Goal: Task Accomplishment & Management: Use online tool/utility

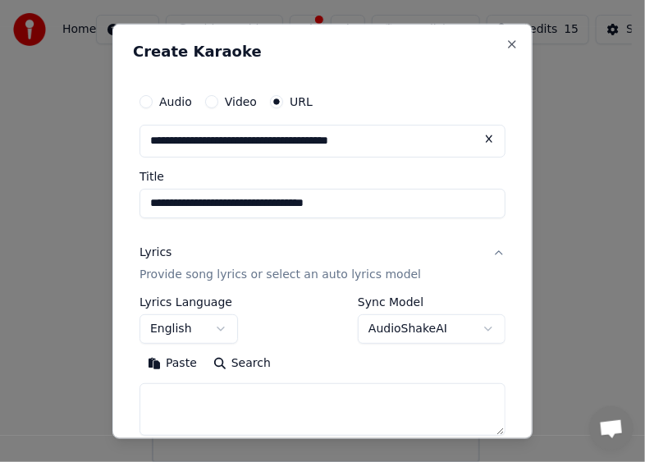
scroll to position [164, 0]
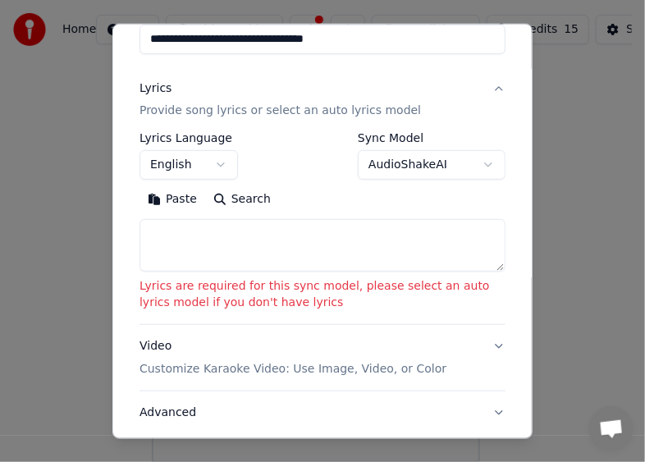
click at [181, 201] on button "Paste" at bounding box center [173, 199] width 66 height 26
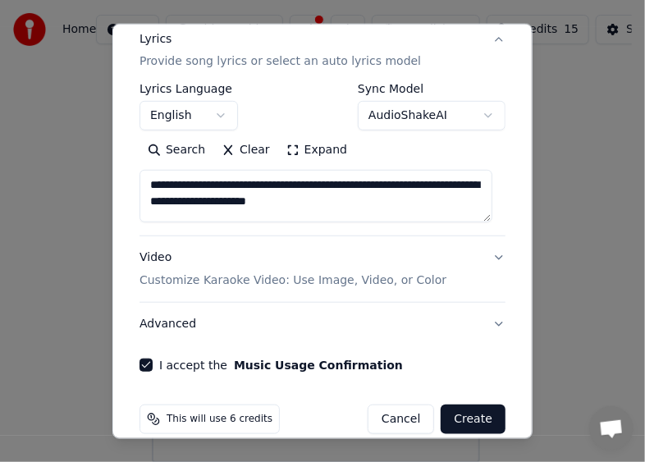
scroll to position [234, 0]
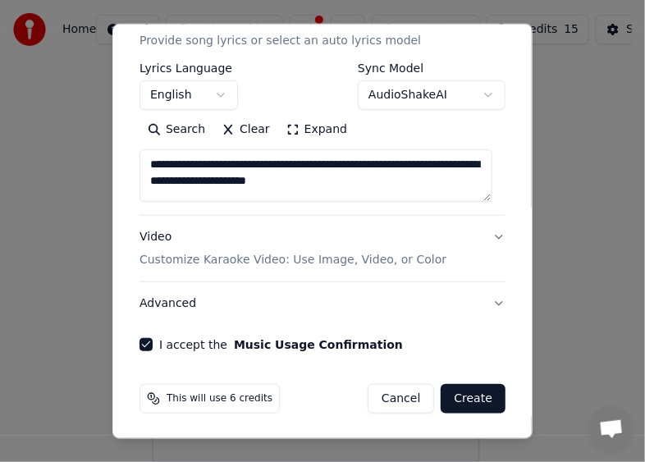
click at [460, 397] on button "Create" at bounding box center [473, 399] width 65 height 30
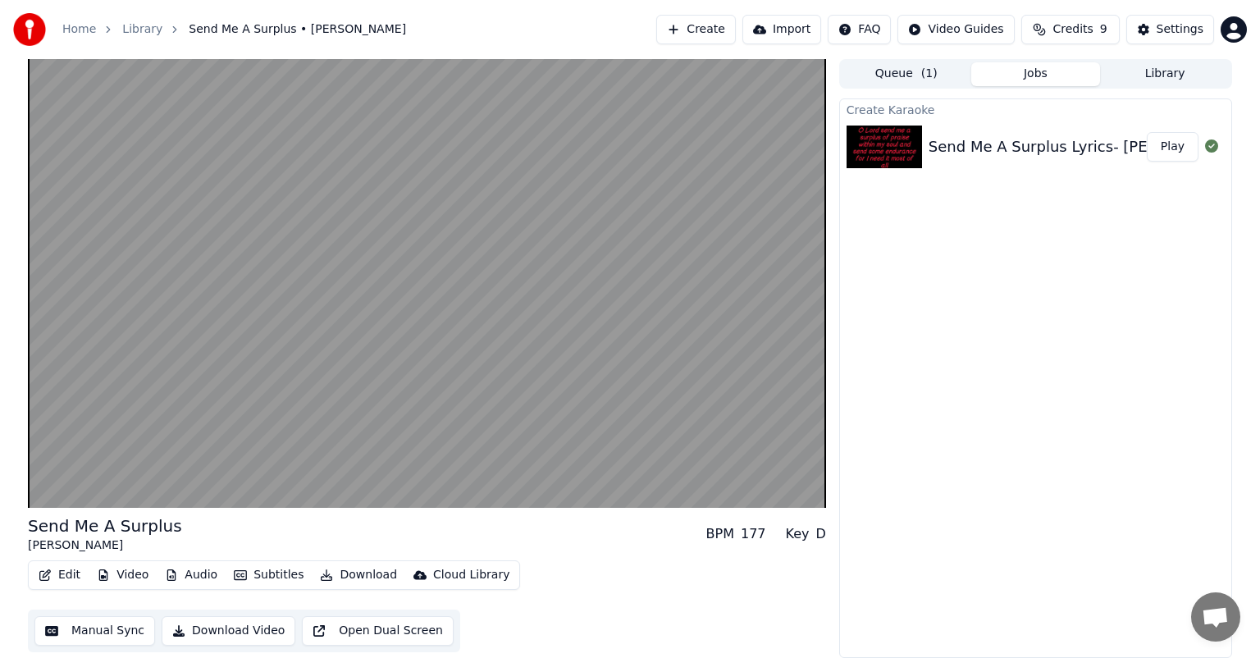
click at [644, 451] on div "Create Karaoke Send Me A Surplus Lyrics- Glen Graham Play" at bounding box center [1036, 378] width 393 height 560
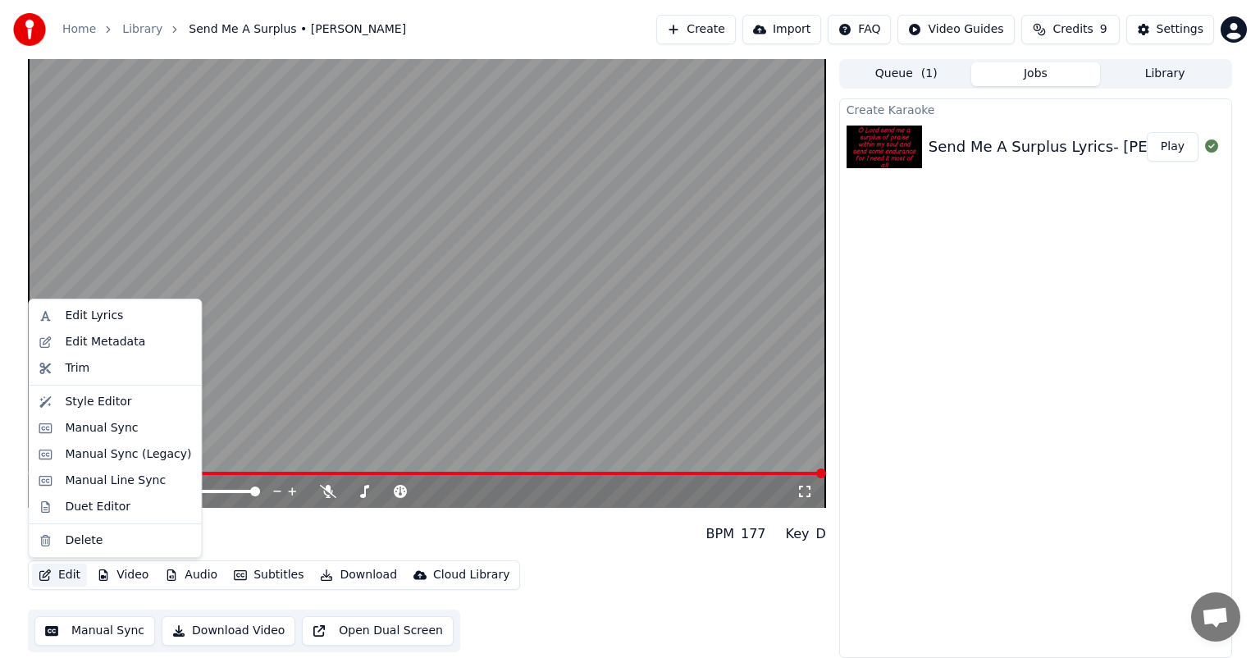
click at [62, 461] on button "Edit" at bounding box center [59, 575] width 55 height 23
click at [84, 402] on div "Style Editor" at bounding box center [98, 402] width 66 height 16
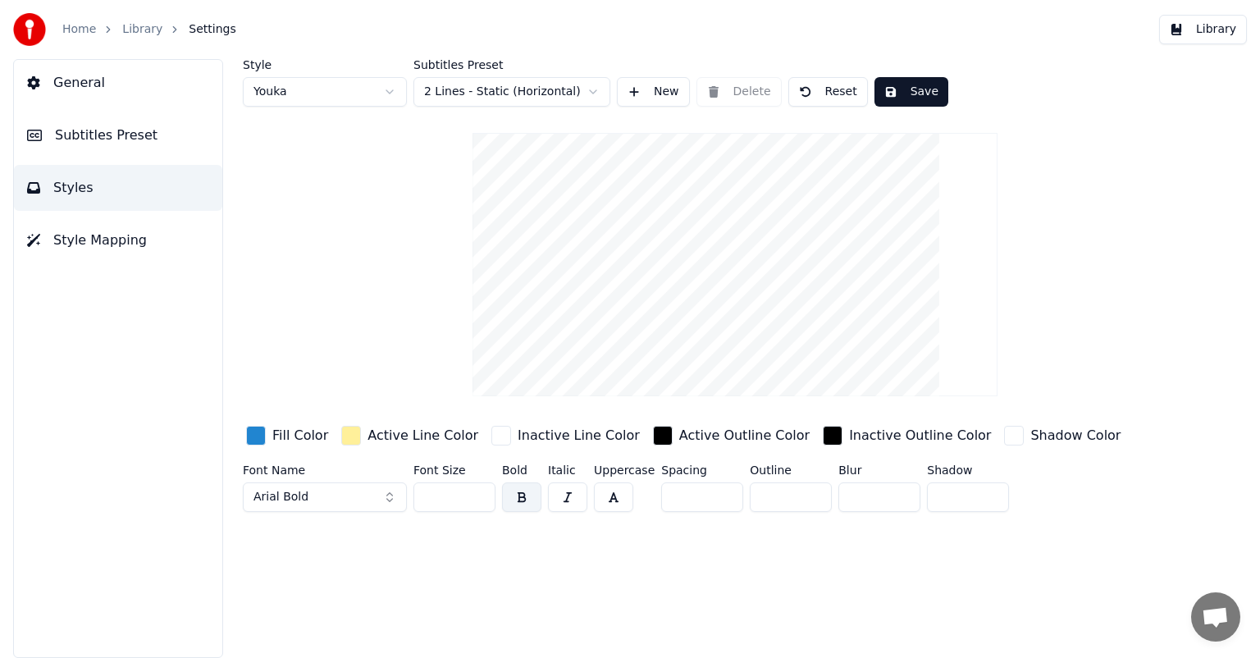
click at [644, 439] on div "Shadow Color" at bounding box center [1076, 436] width 90 height 20
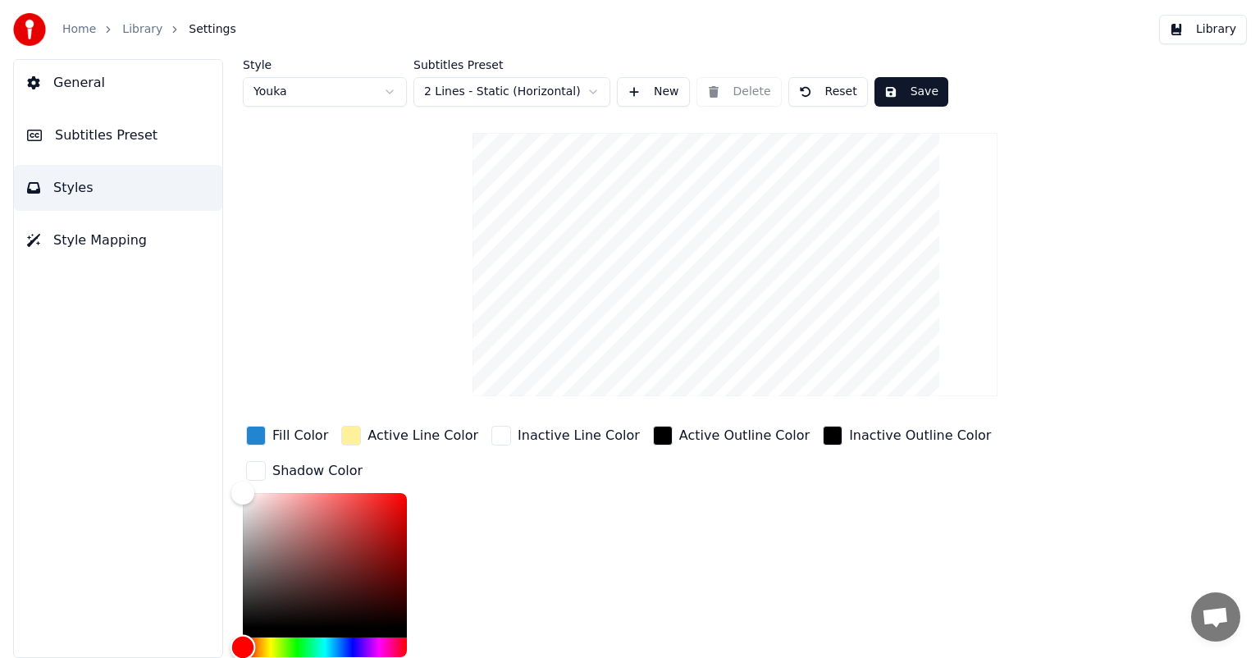
click at [300, 461] on div "Hue" at bounding box center [325, 648] width 164 height 20
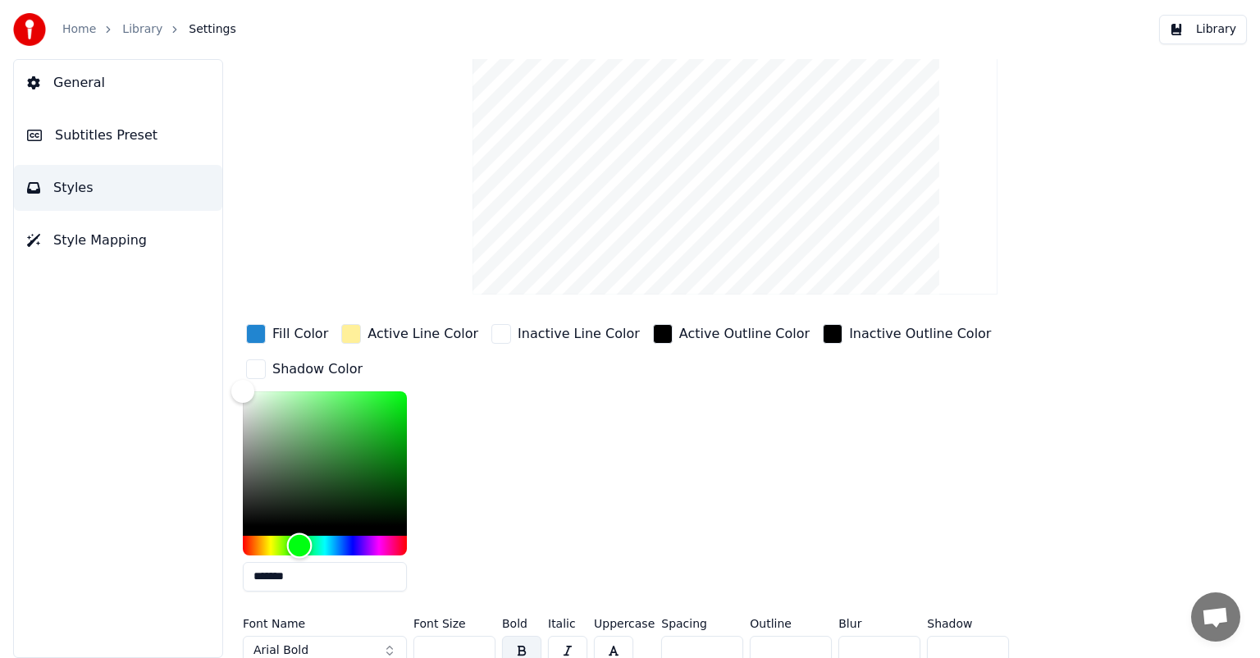
scroll to position [113, 0]
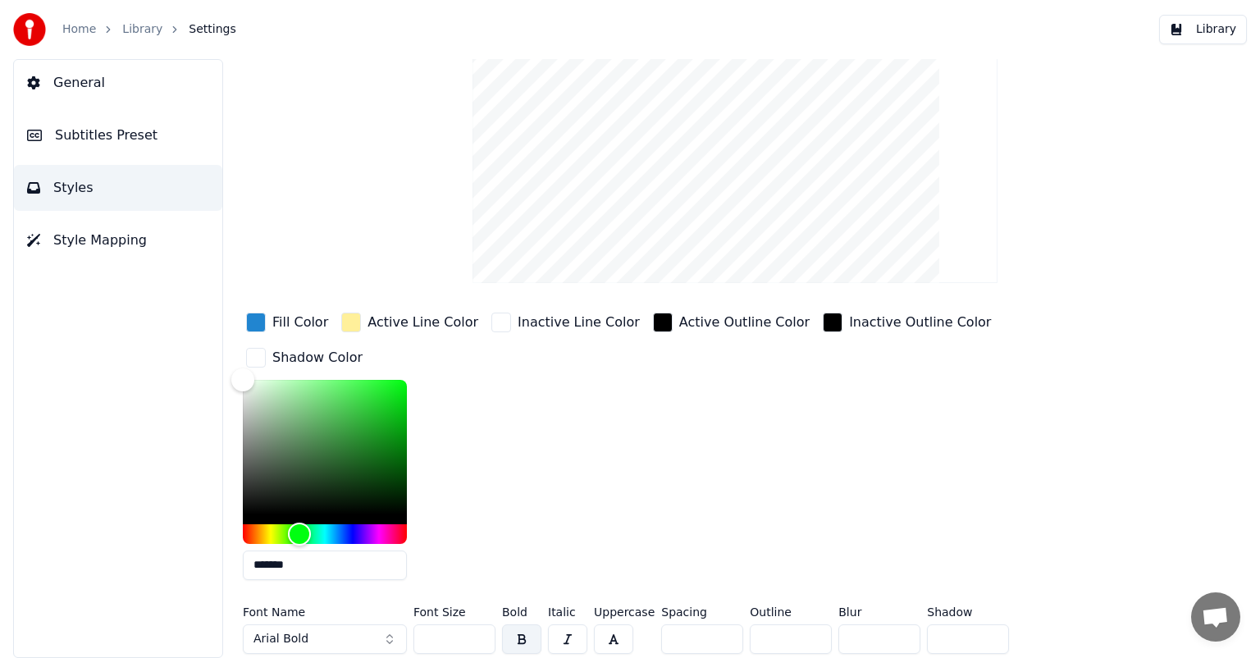
click at [519, 461] on button "button" at bounding box center [521, 640] width 39 height 30
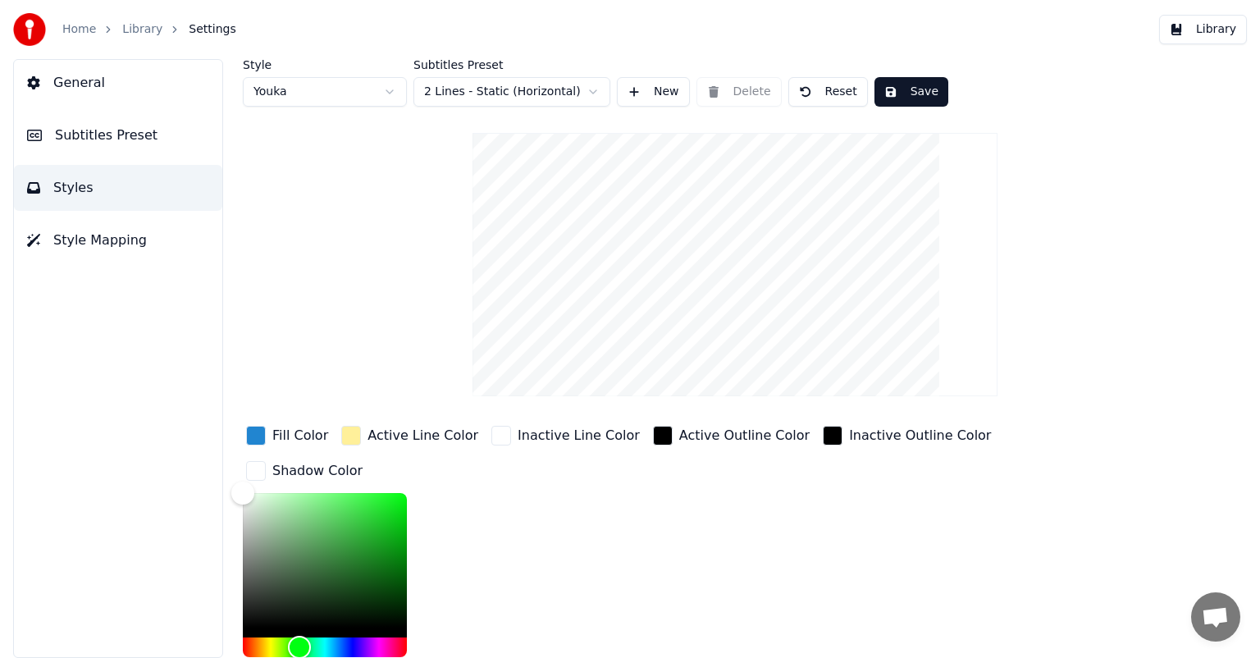
click at [644, 89] on button "Save" at bounding box center [912, 92] width 74 height 30
click at [644, 98] on button "Done" at bounding box center [913, 92] width 76 height 30
click at [76, 28] on link "Home" at bounding box center [79, 29] width 34 height 16
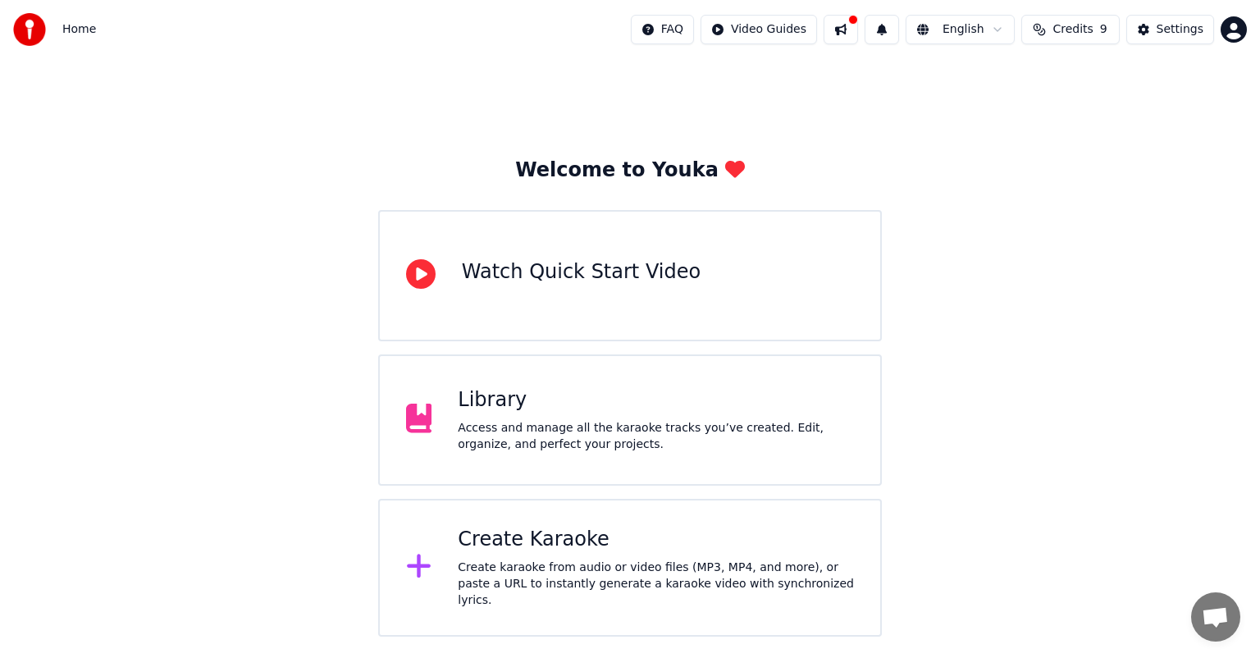
click at [644, 30] on button at bounding box center [841, 30] width 34 height 30
click at [644, 220] on div "Welcome to Youka Watch Quick Start Video Library Access and manage all the kara…" at bounding box center [630, 348] width 1260 height 578
click at [560, 406] on div "Library" at bounding box center [656, 400] width 396 height 26
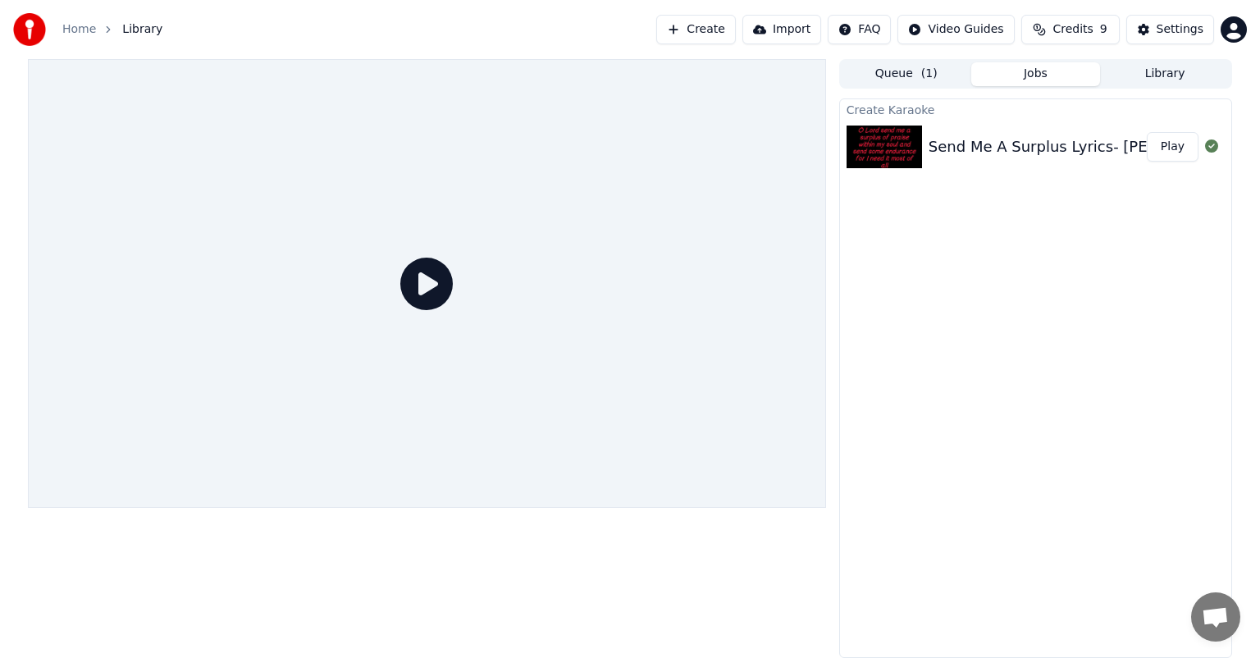
click at [431, 292] on icon at bounding box center [426, 284] width 53 height 53
click at [427, 277] on icon at bounding box center [426, 284] width 53 height 53
click at [644, 146] on img at bounding box center [884, 147] width 75 height 43
click at [644, 143] on button "Play" at bounding box center [1173, 147] width 52 height 30
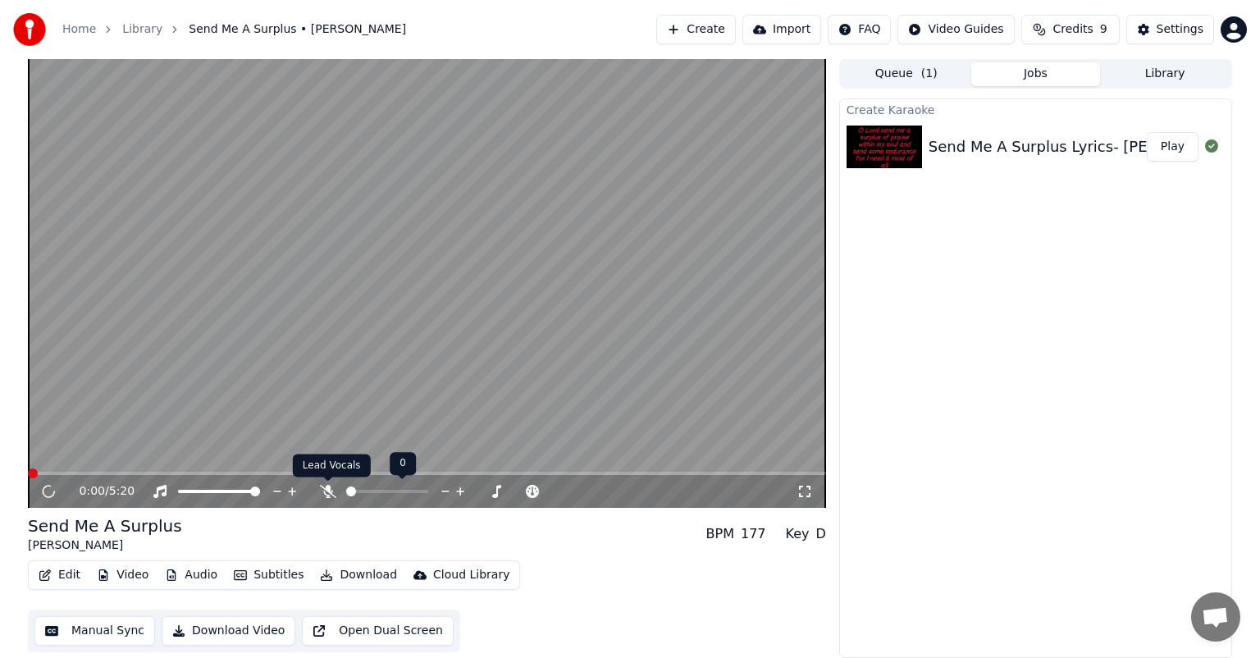
click at [331, 461] on icon at bounding box center [328, 491] width 16 height 13
click at [644, 108] on div "Create Karaoke" at bounding box center [1035, 109] width 391 height 20
click at [644, 137] on img at bounding box center [884, 147] width 75 height 43
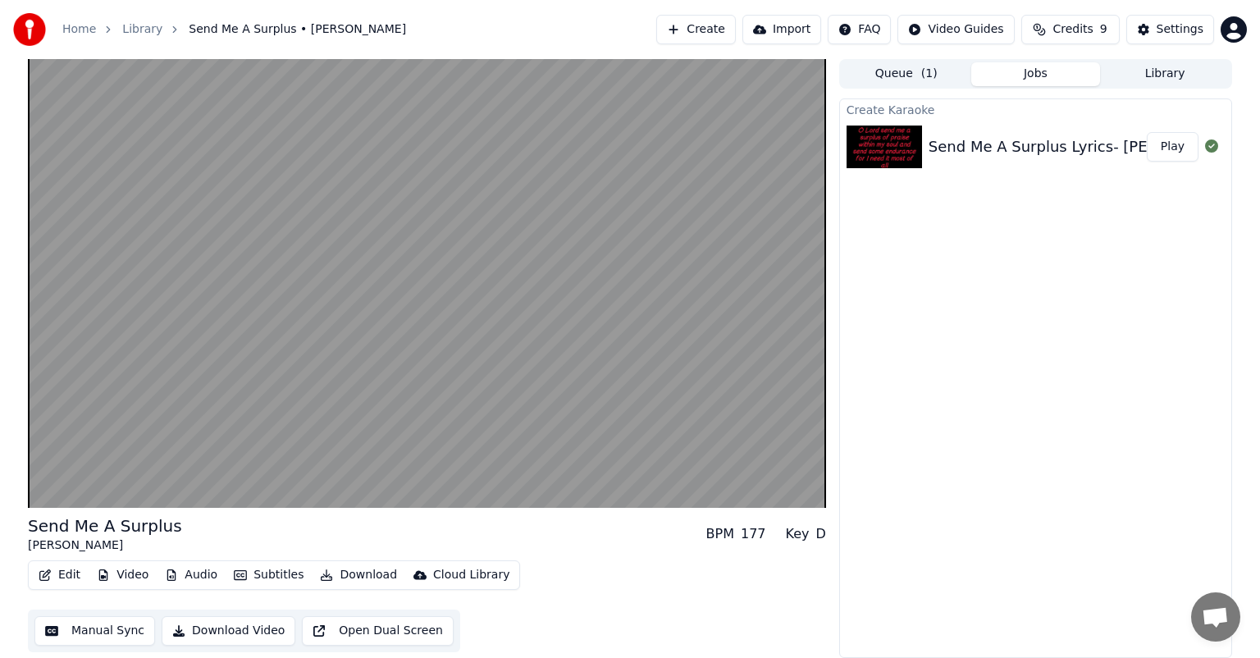
click at [644, 78] on button "Queue ( 1 )" at bounding box center [907, 74] width 130 height 24
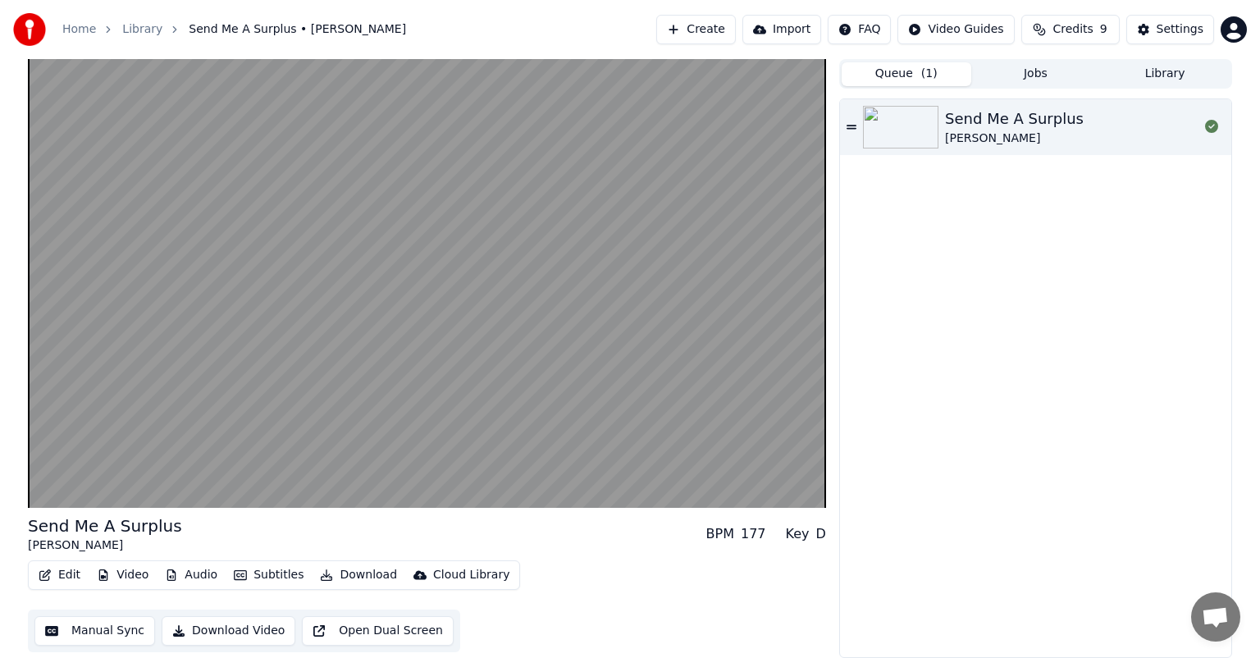
click at [644, 123] on img at bounding box center [900, 127] width 75 height 43
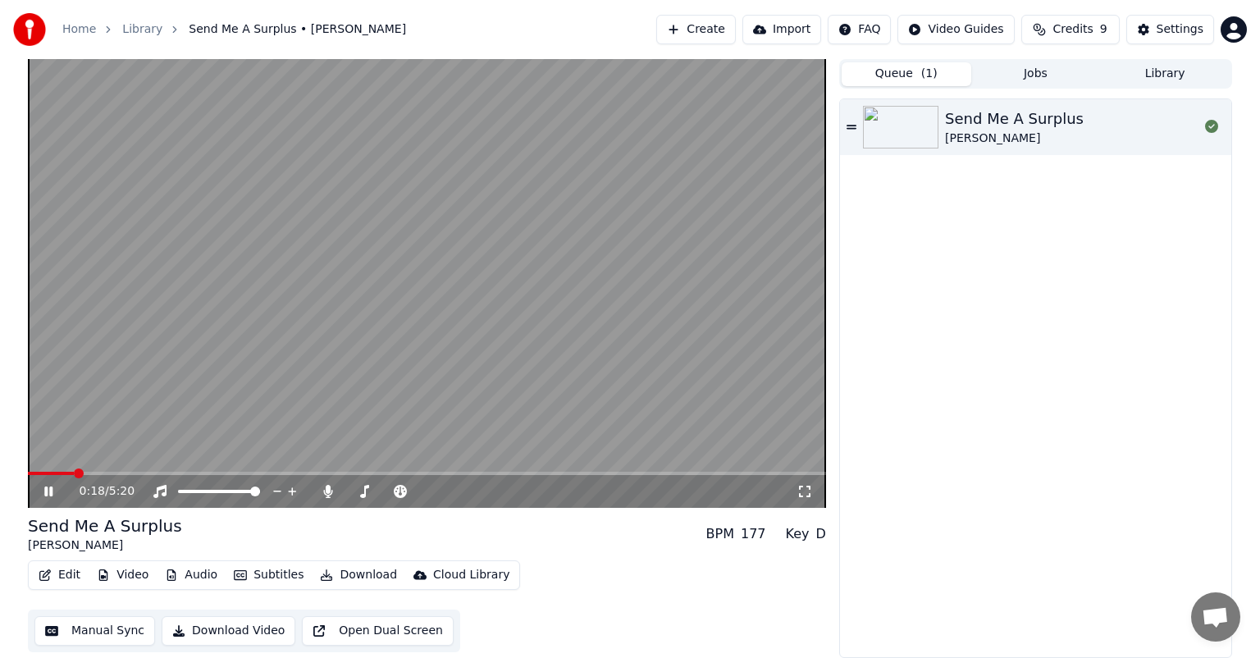
click at [54, 461] on button "Edit" at bounding box center [59, 575] width 55 height 23
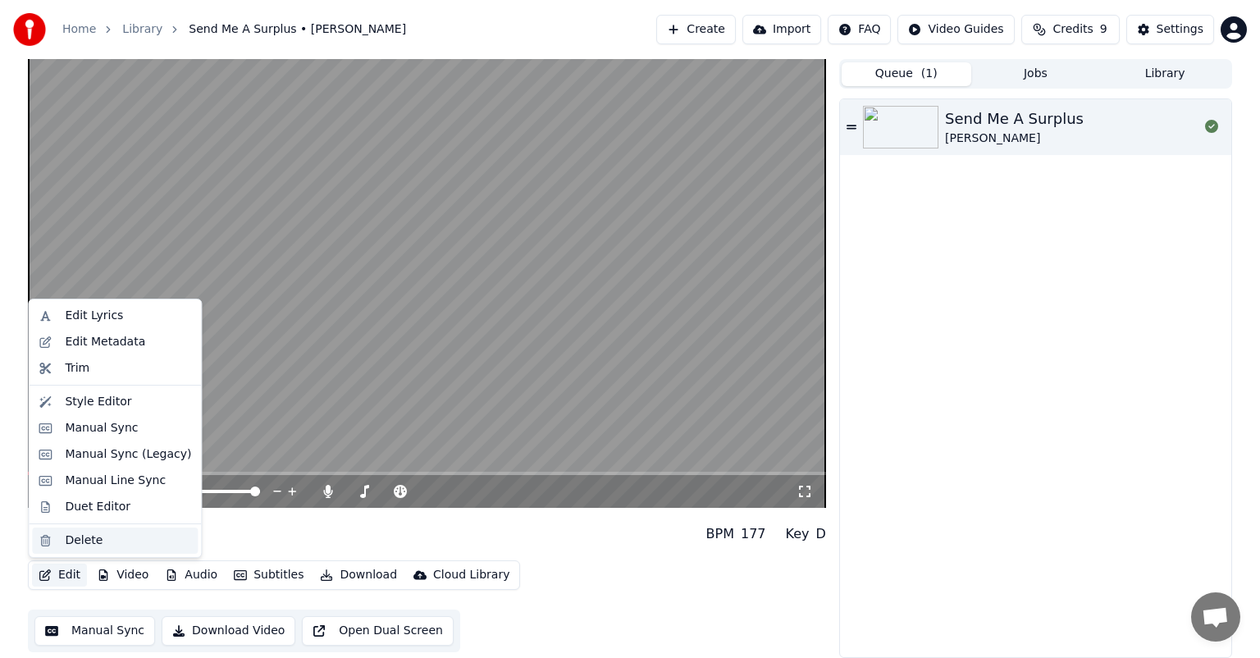
click at [82, 461] on div "Delete" at bounding box center [84, 541] width 38 height 16
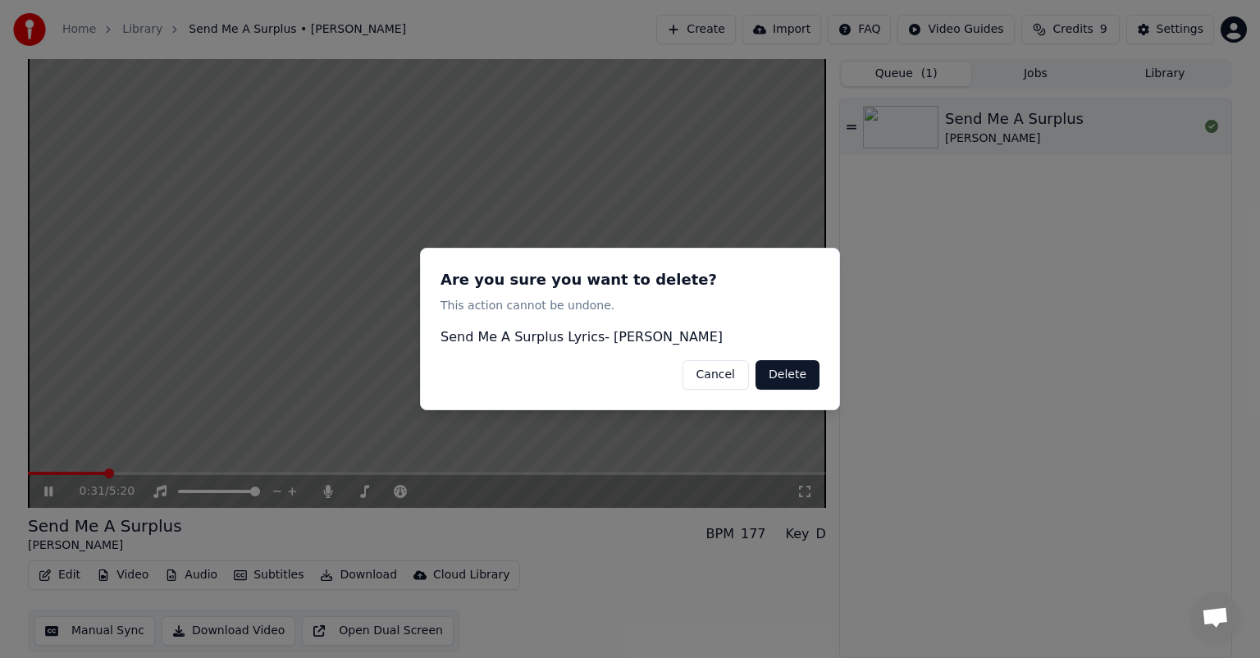
click at [644, 377] on button "Delete" at bounding box center [788, 375] width 64 height 30
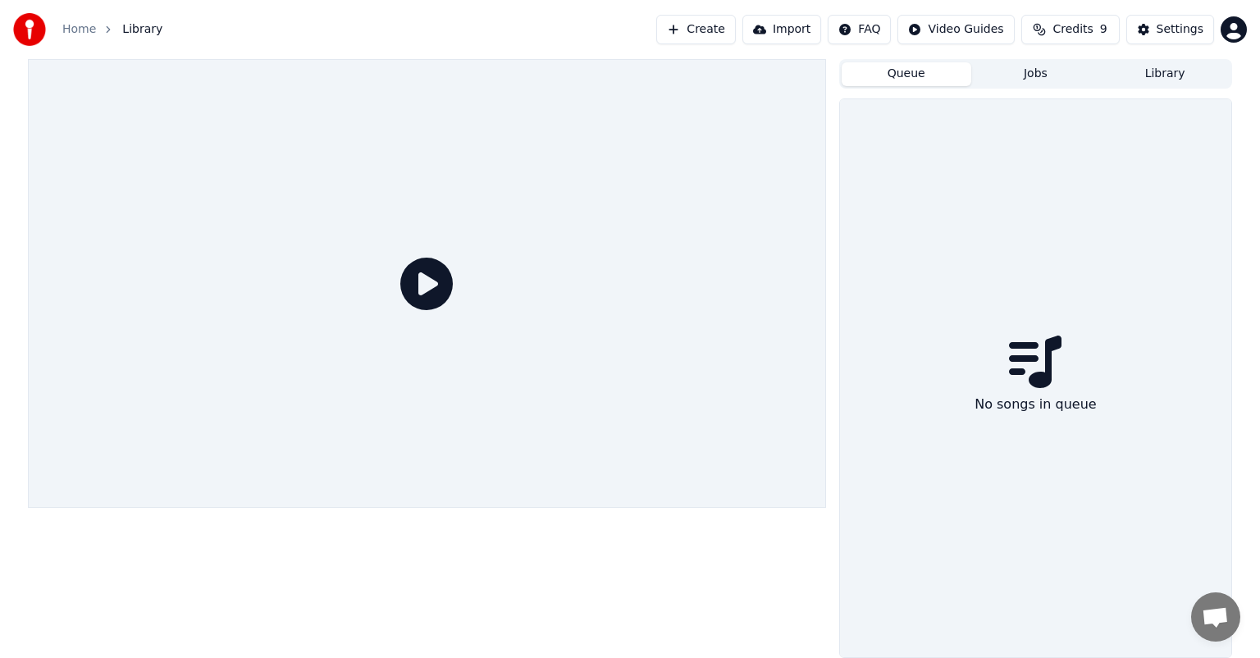
click at [88, 31] on link "Home" at bounding box center [79, 29] width 34 height 16
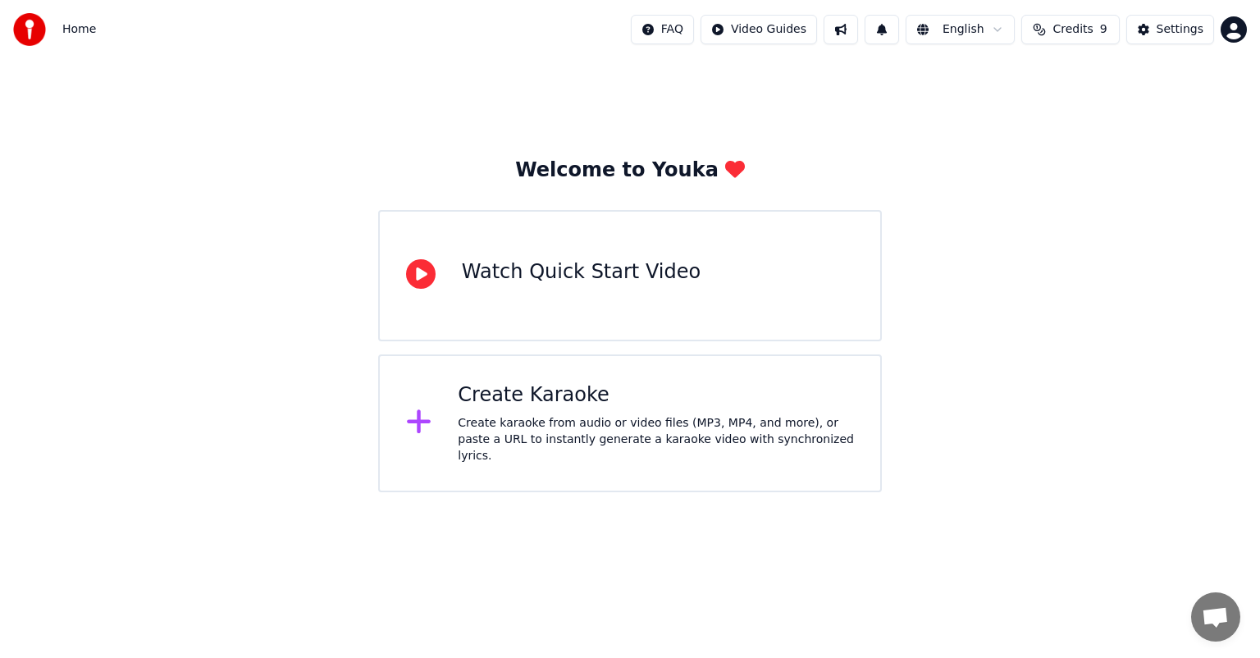
click at [66, 33] on span "Home" at bounding box center [79, 29] width 34 height 16
click at [506, 416] on div "Create Karaoke Create karaoke from audio or video files (MP3, MP4, and more), o…" at bounding box center [656, 423] width 396 height 82
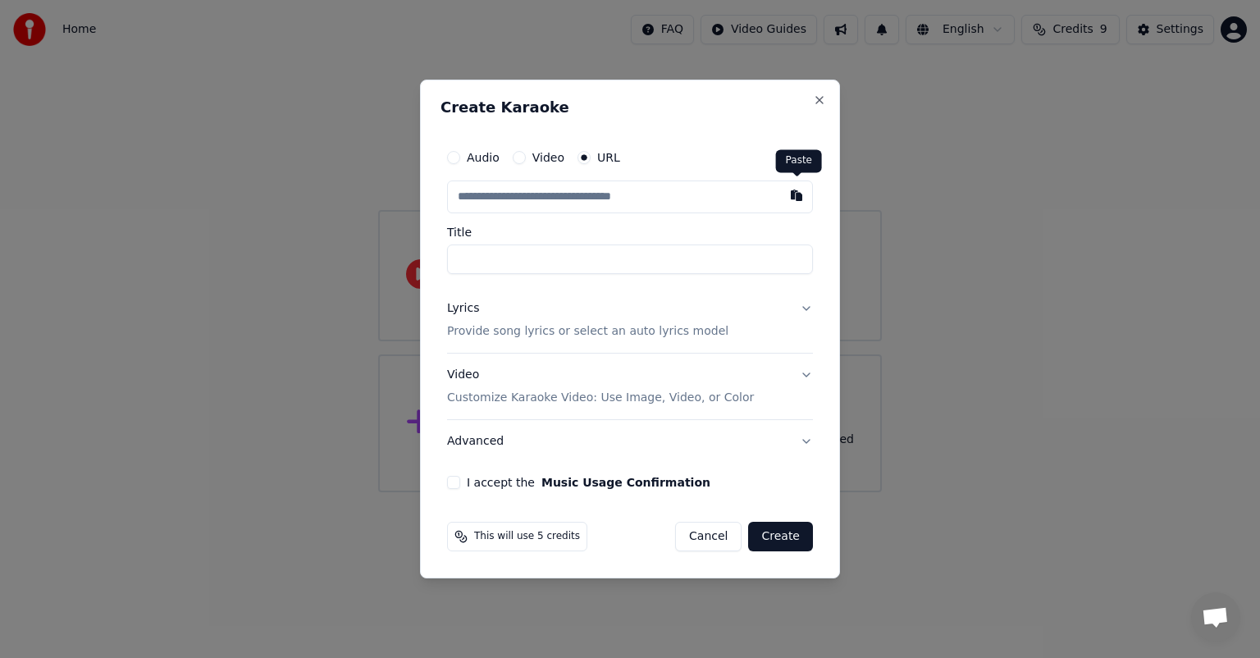
click at [644, 195] on button "button" at bounding box center [796, 196] width 33 height 30
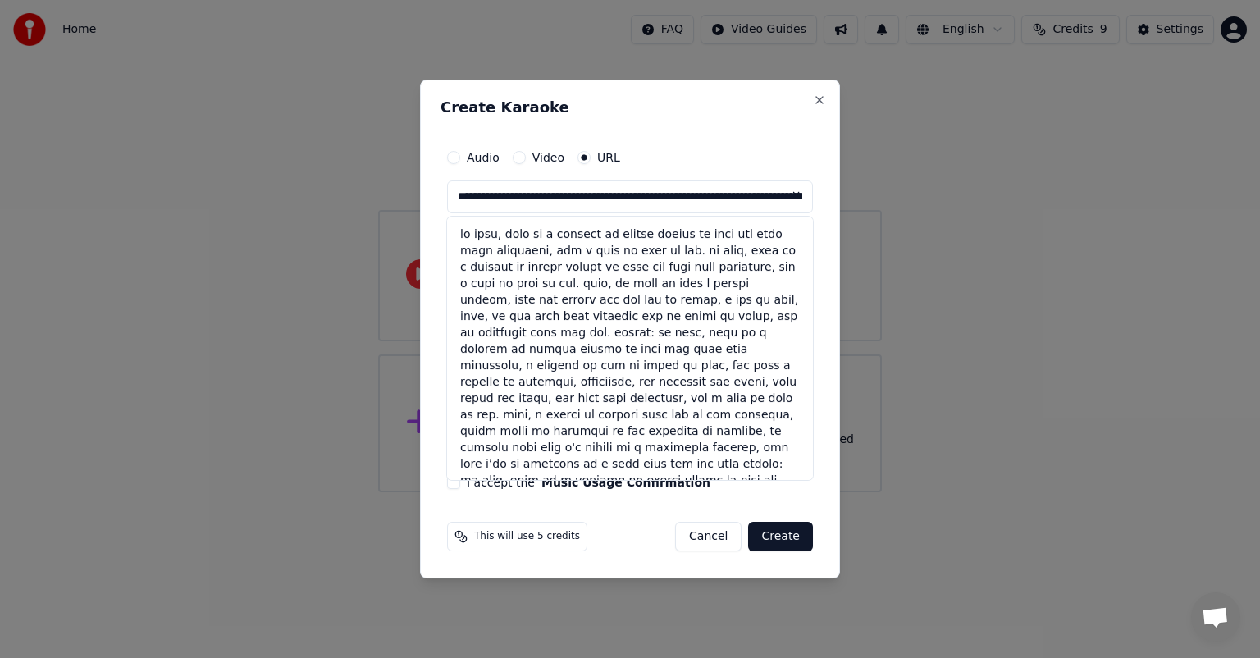
click at [644, 461] on button "Cancel" at bounding box center [708, 537] width 66 height 30
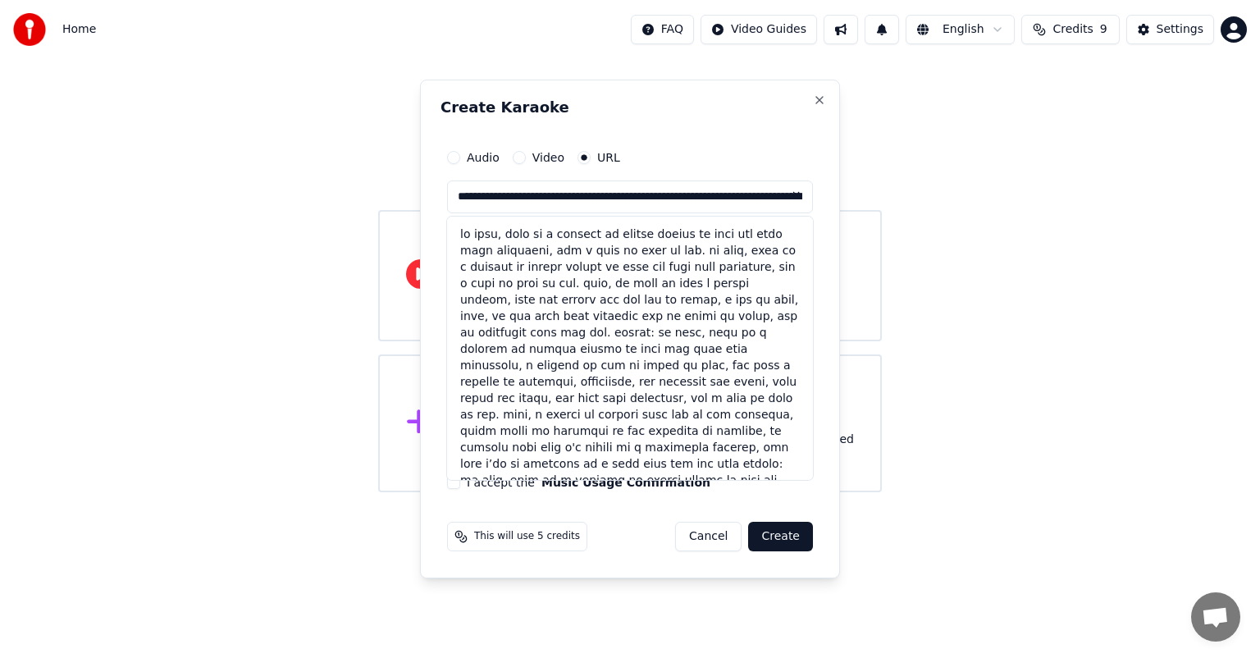
type input "**********"
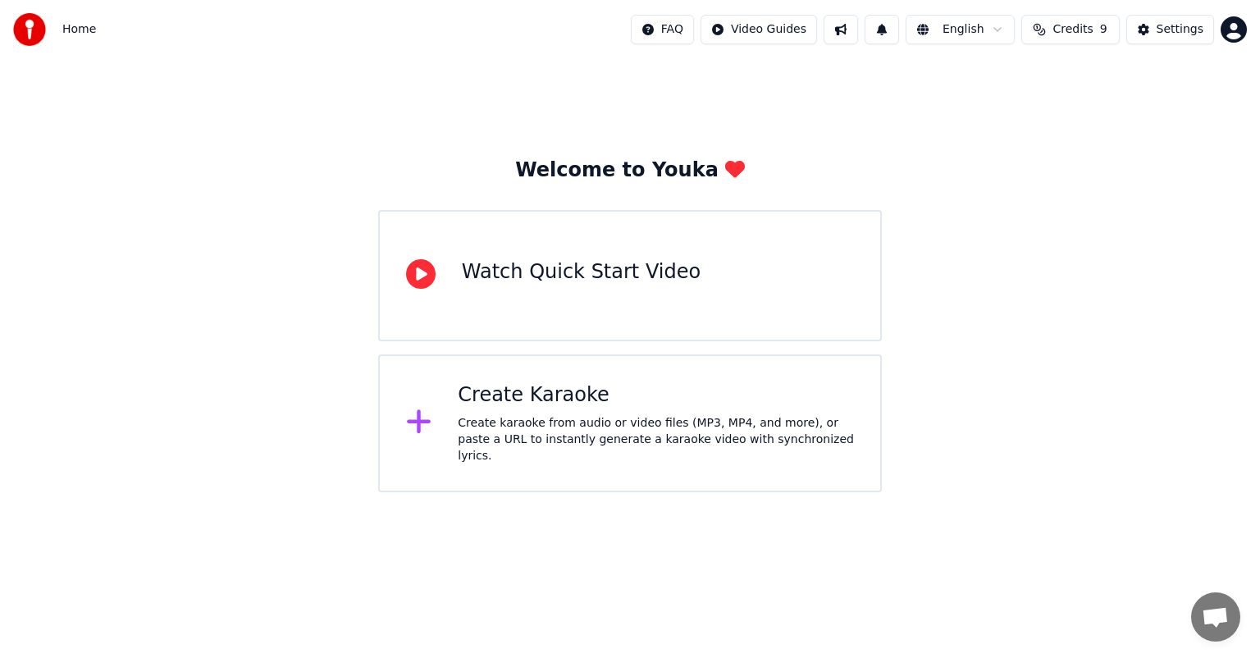
click at [528, 407] on div "Create Karaoke" at bounding box center [656, 395] width 396 height 26
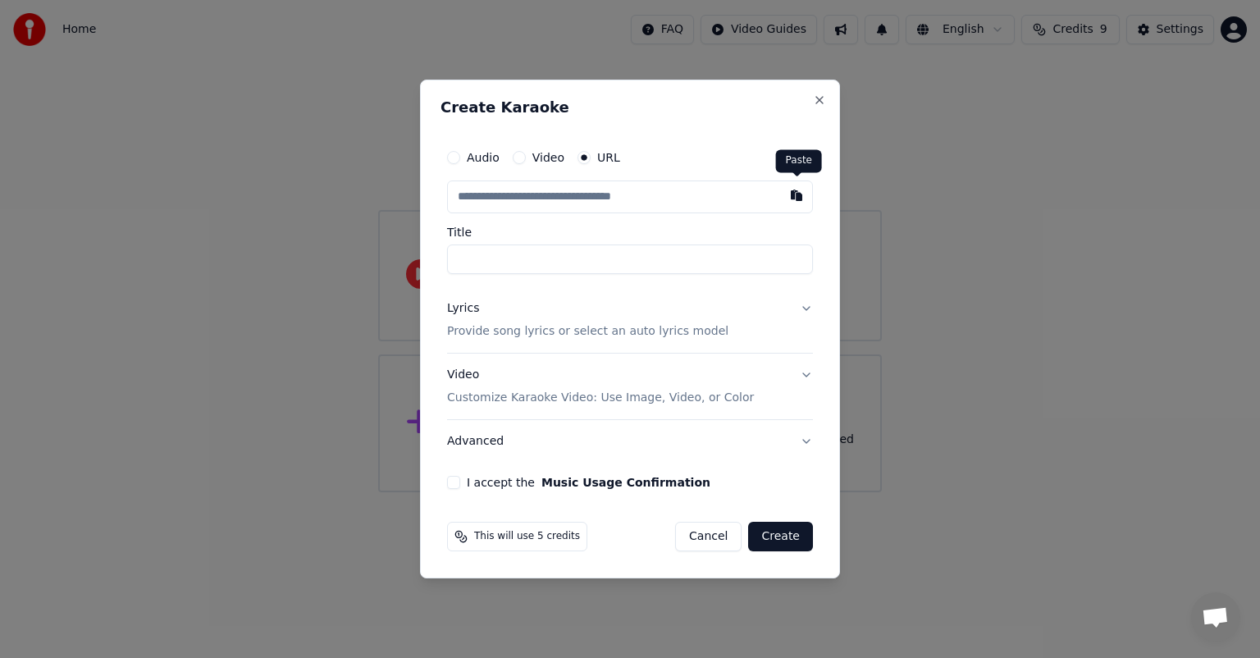
click at [644, 196] on button "button" at bounding box center [796, 196] width 33 height 30
type input "**********"
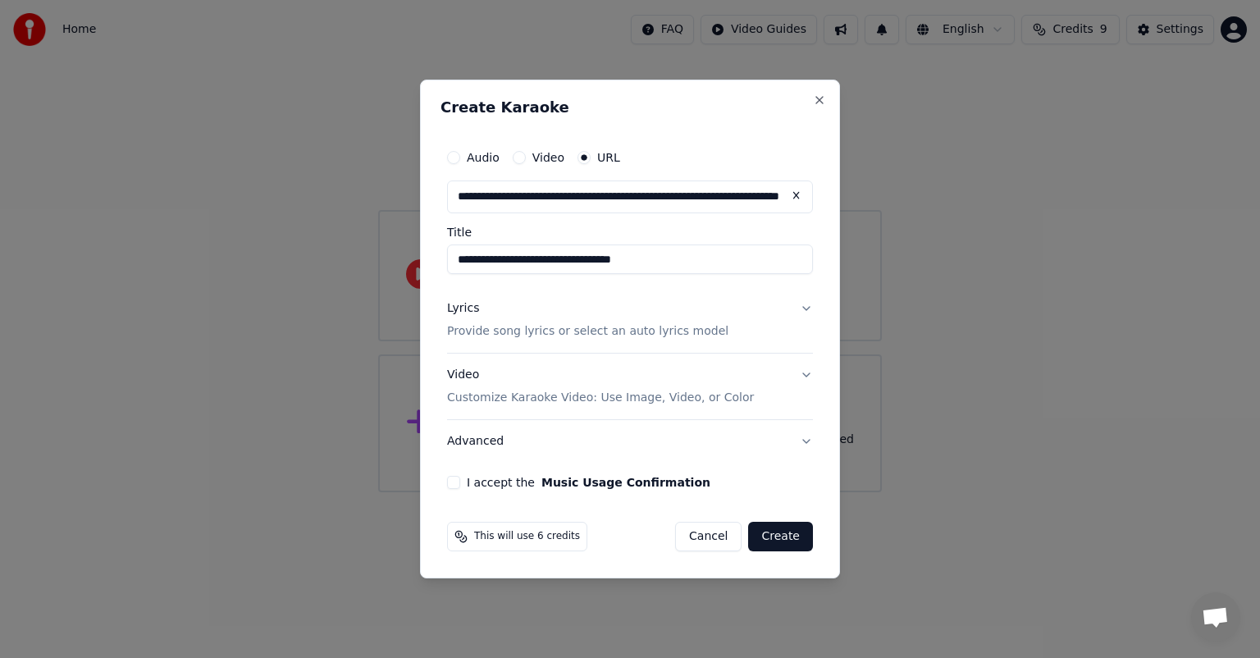
click at [644, 332] on p "Provide song lyrics or select an auto lyrics model" at bounding box center [587, 331] width 281 height 16
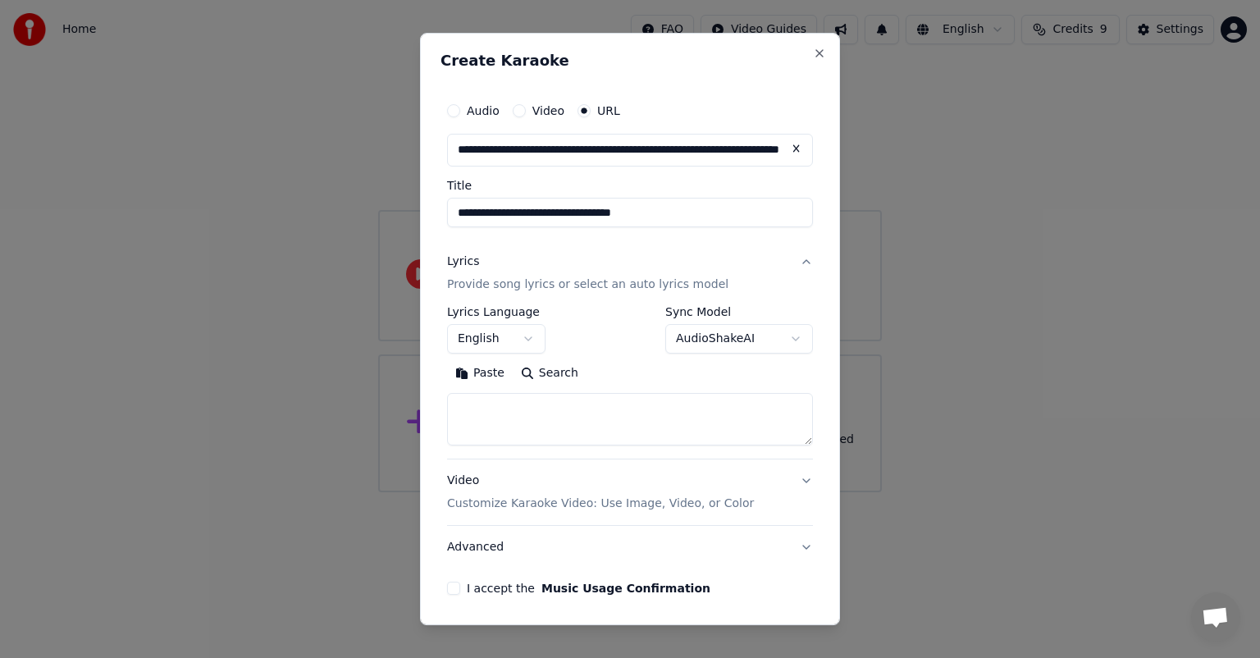
click at [567, 287] on p "Provide song lyrics or select an auto lyrics model" at bounding box center [587, 285] width 281 height 16
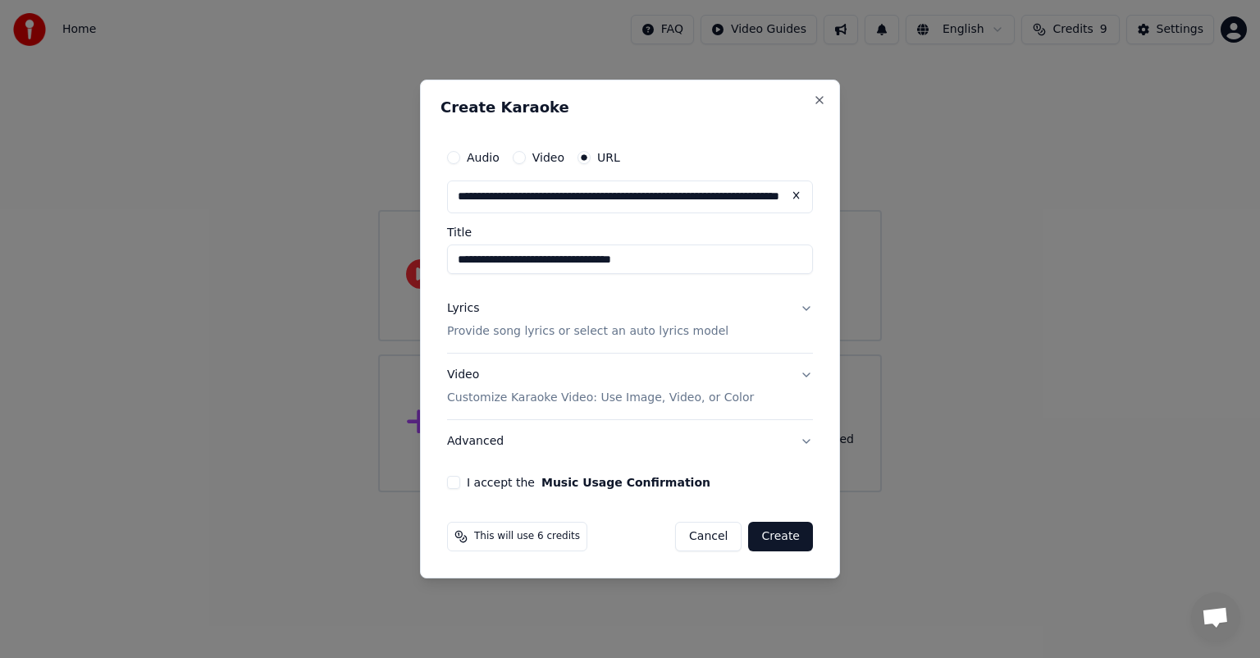
click at [559, 331] on p "Provide song lyrics or select an auto lyrics model" at bounding box center [587, 331] width 281 height 16
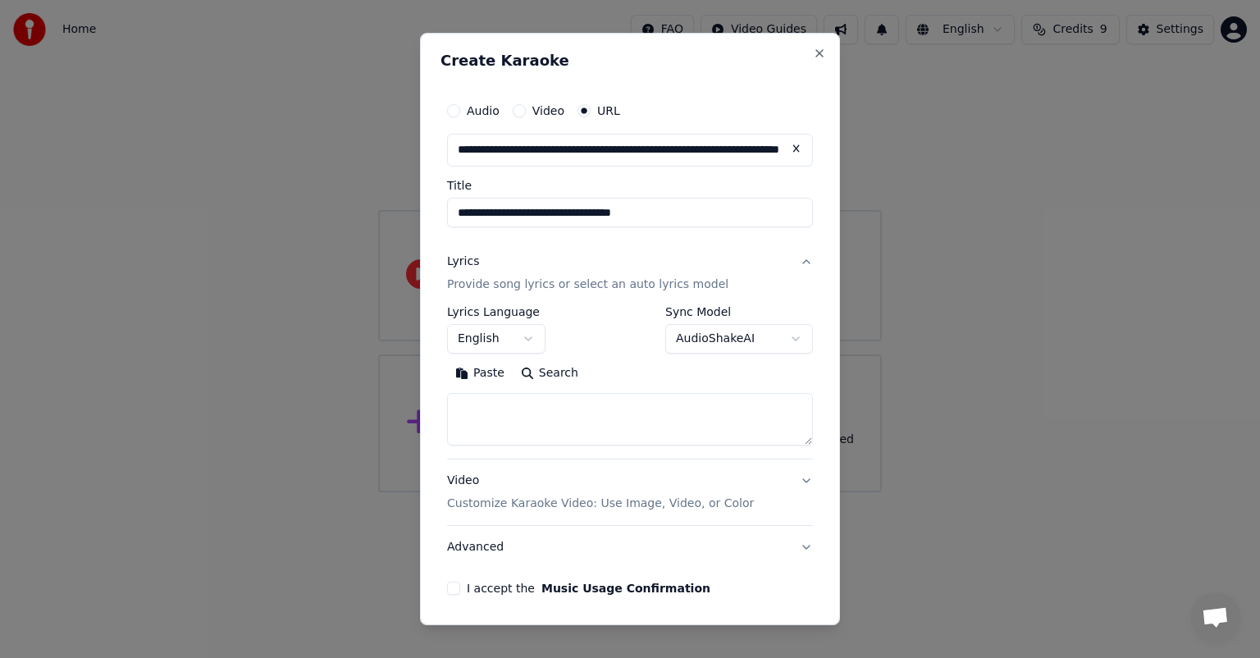
click at [485, 373] on button "Paste" at bounding box center [480, 373] width 66 height 26
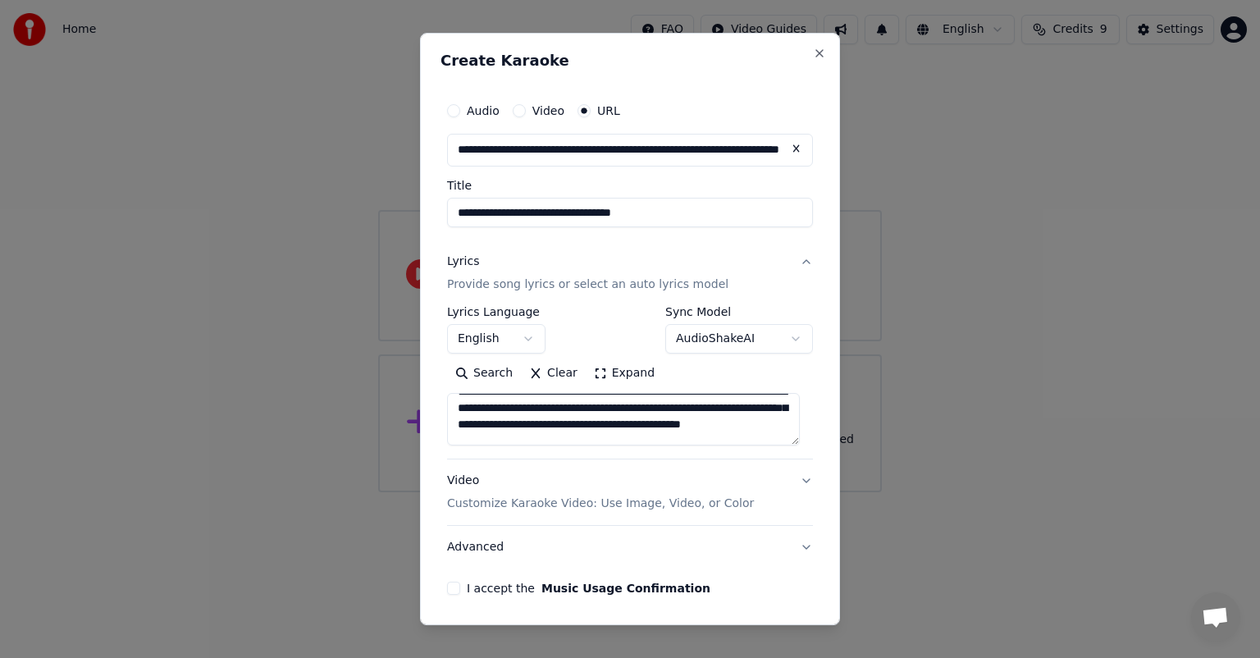
scroll to position [410, 0]
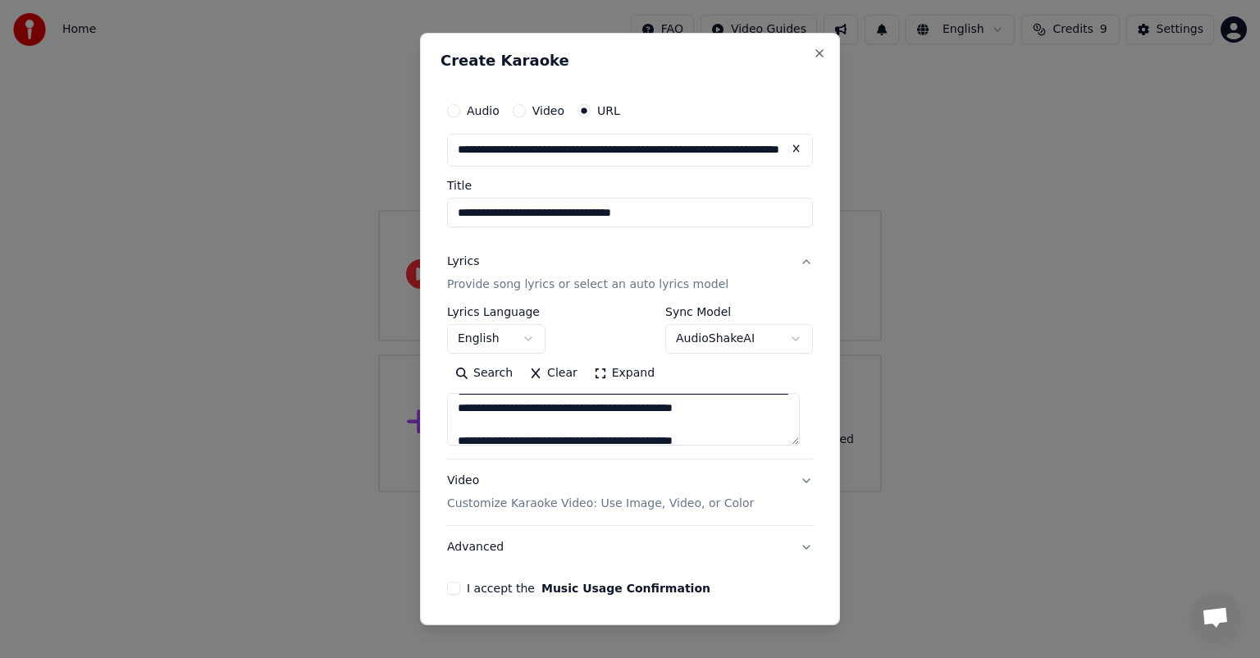
click at [644, 461] on button "Video Customize Karaoke Video: Use Image, Video, or Color" at bounding box center [630, 493] width 366 height 66
type textarea "**********"
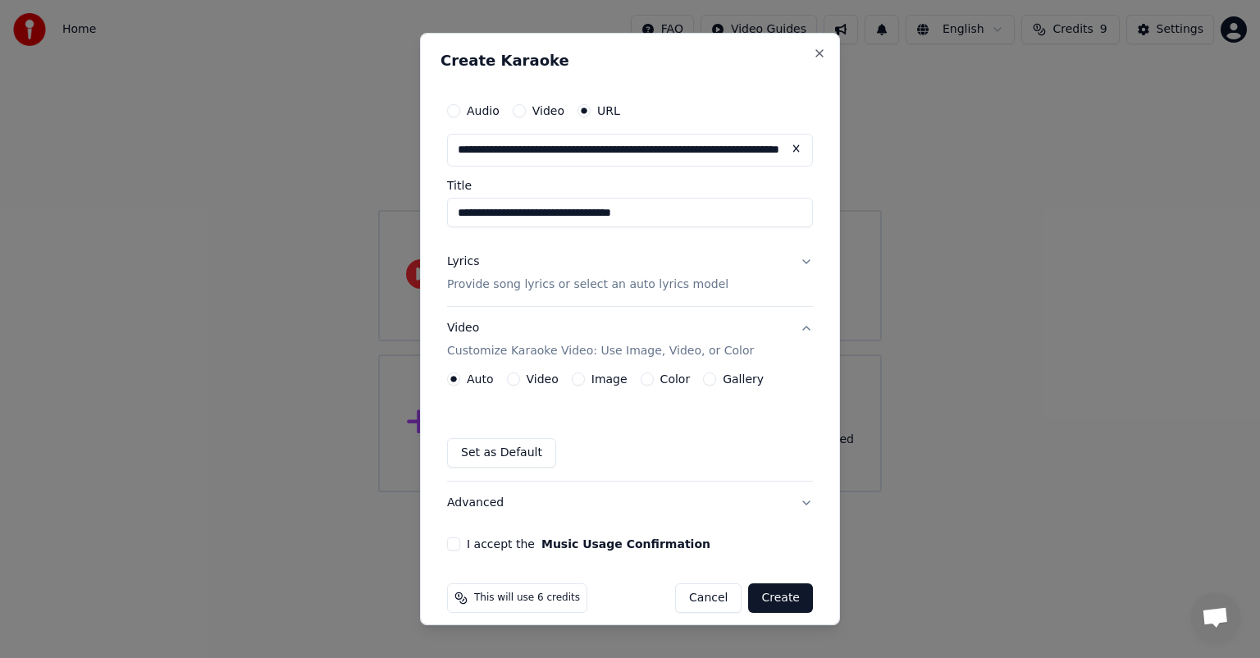
click at [513, 377] on button "Video" at bounding box center [513, 379] width 13 height 13
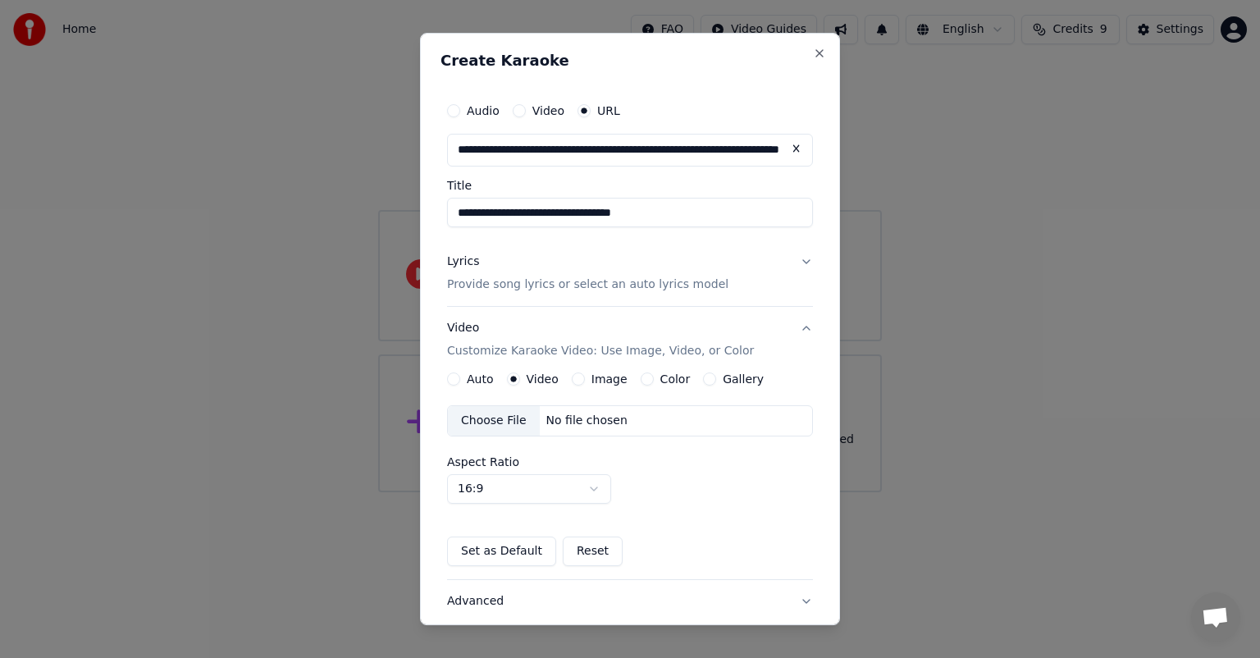
click at [574, 376] on button "Image" at bounding box center [578, 379] width 13 height 13
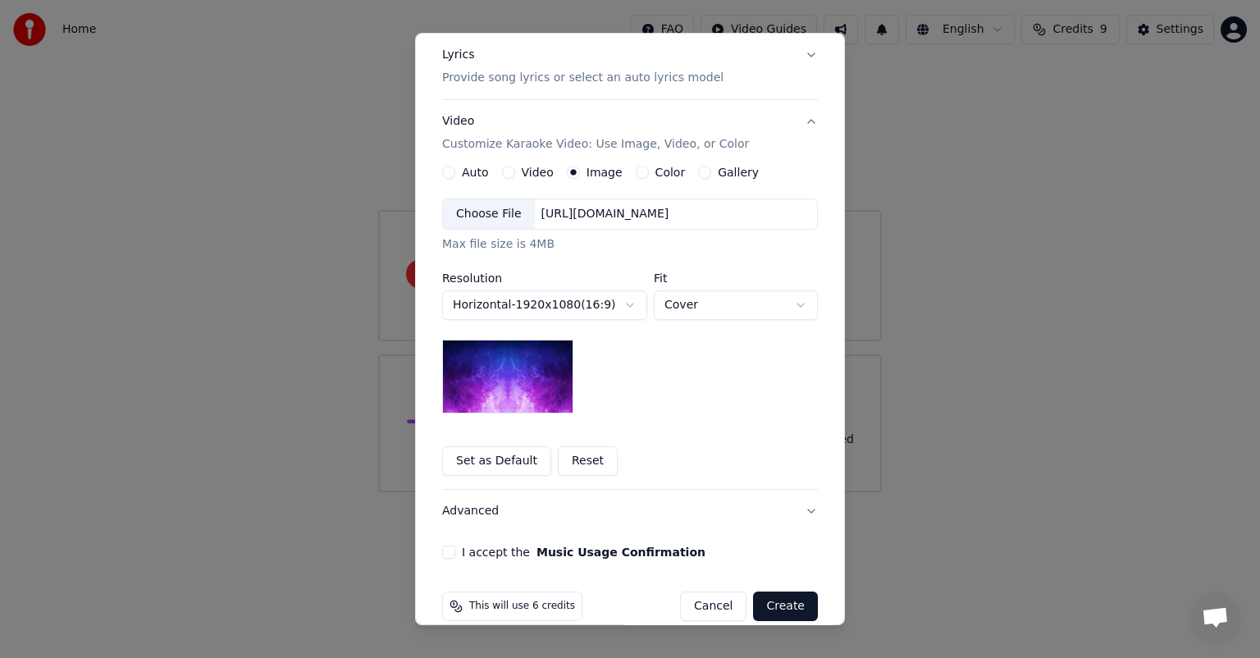
scroll to position [229, 0]
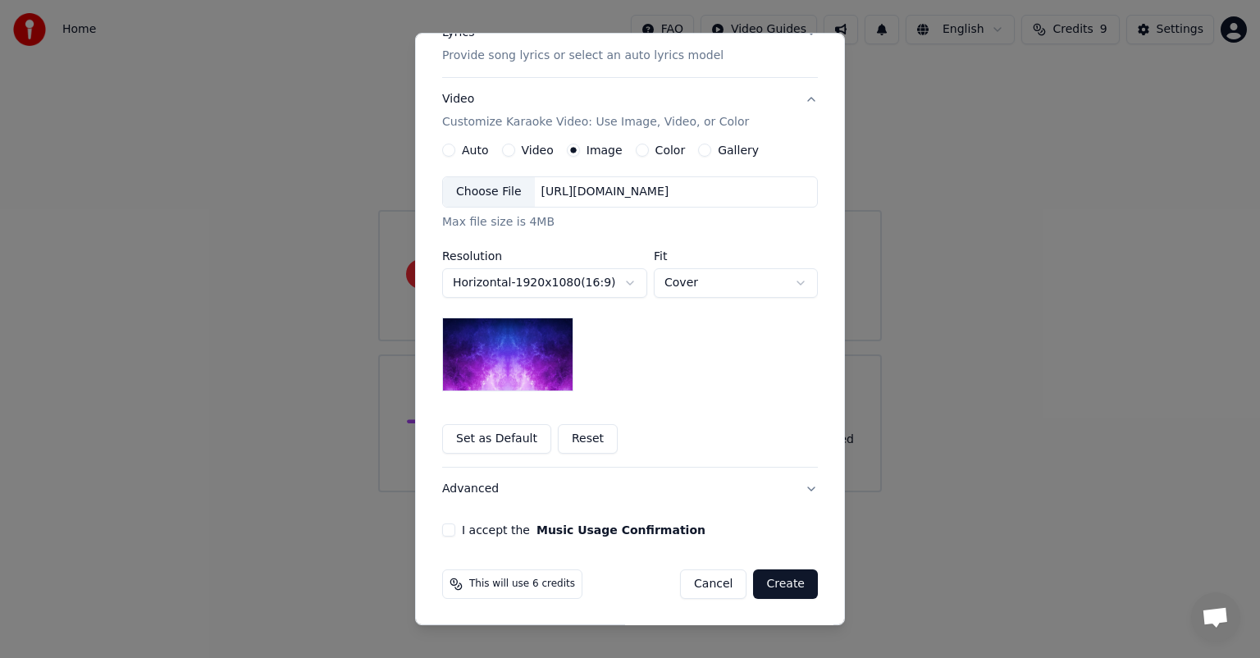
click at [442, 461] on button "I accept the Music Usage Confirmation" at bounding box center [448, 530] width 13 height 13
click at [644, 461] on button "Create" at bounding box center [785, 585] width 65 height 30
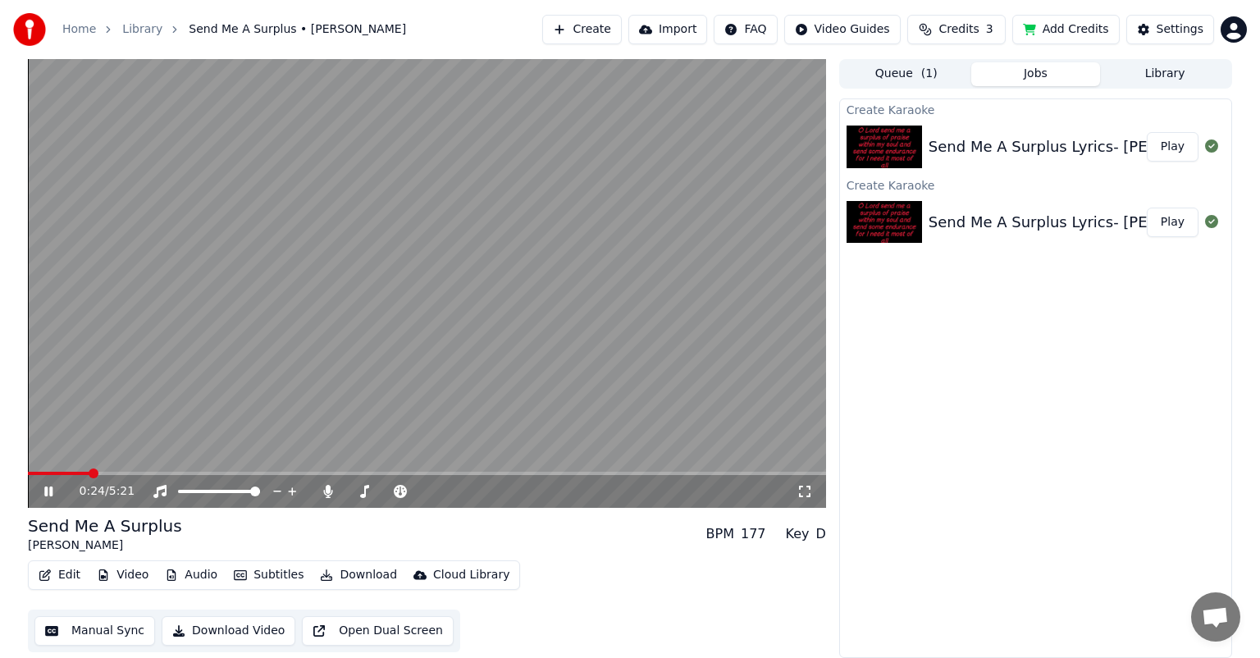
click at [340, 461] on button "Download" at bounding box center [358, 575] width 90 height 23
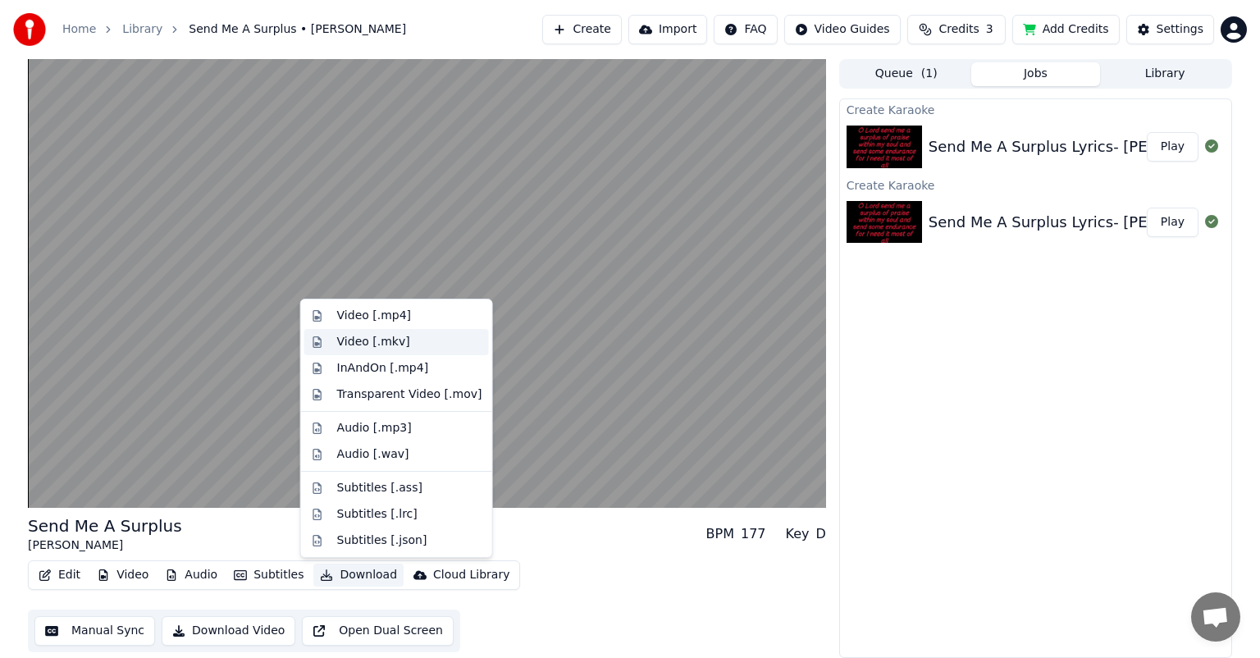
click at [379, 336] on div "Video [.mkv]" at bounding box center [373, 342] width 73 height 16
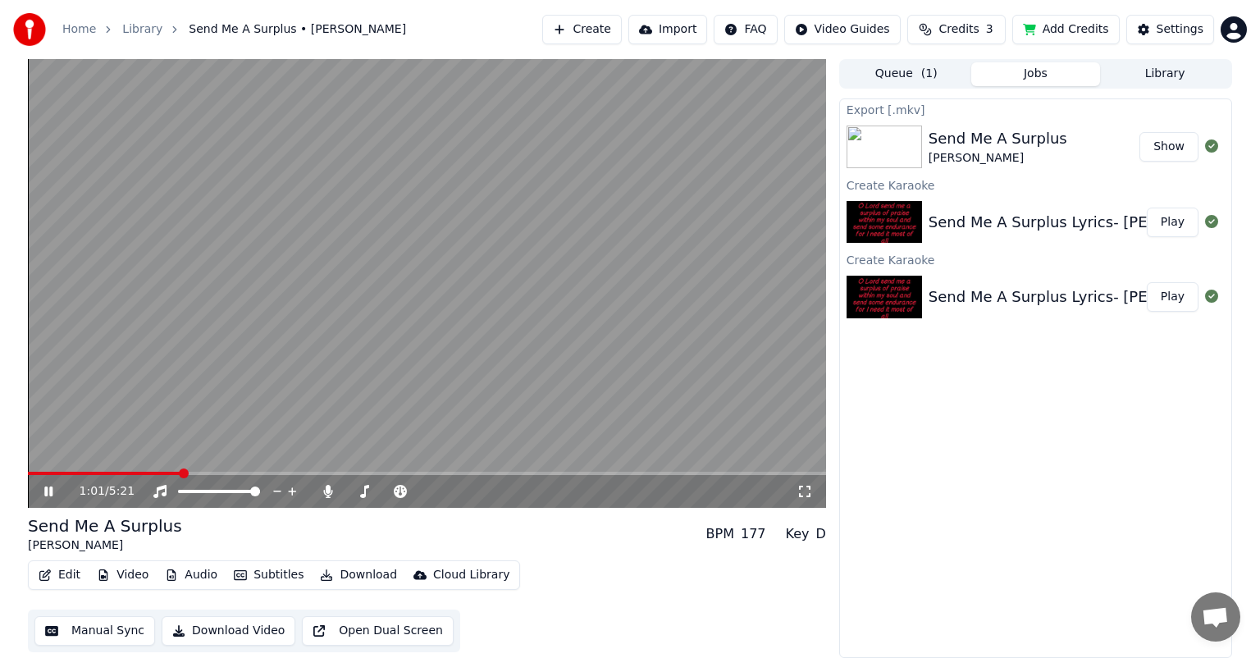
click at [644, 144] on button "Show" at bounding box center [1169, 147] width 59 height 30
click at [644, 461] on icon at bounding box center [805, 491] width 16 height 13
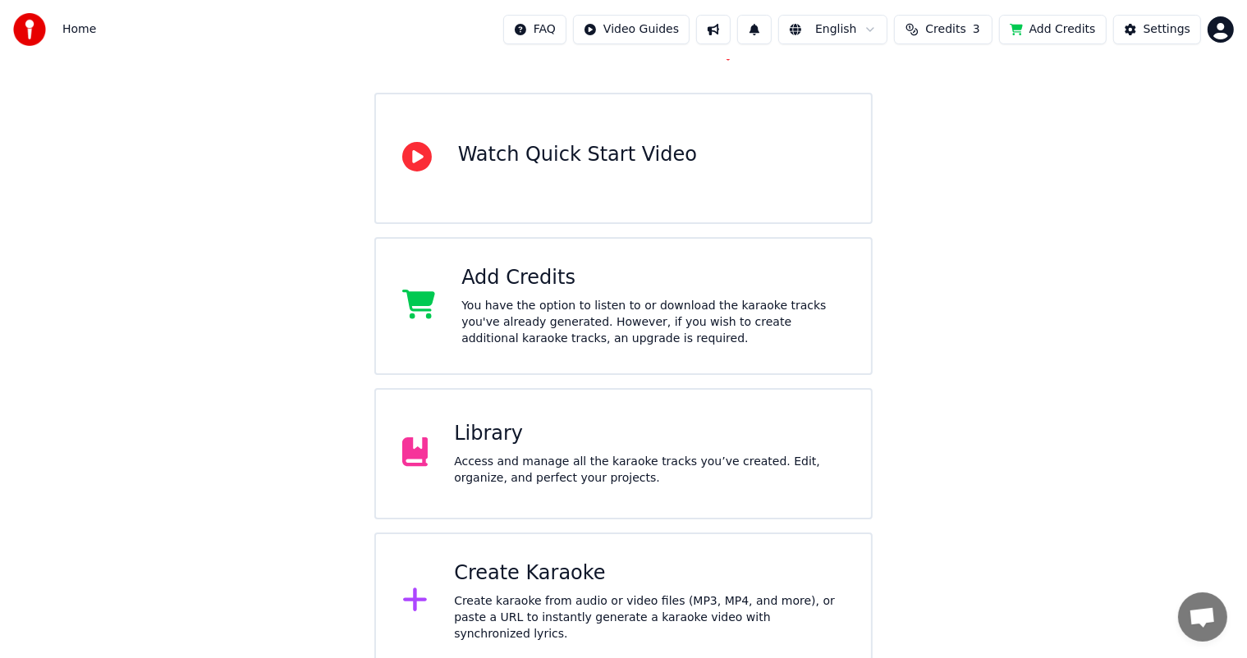
scroll to position [122, 0]
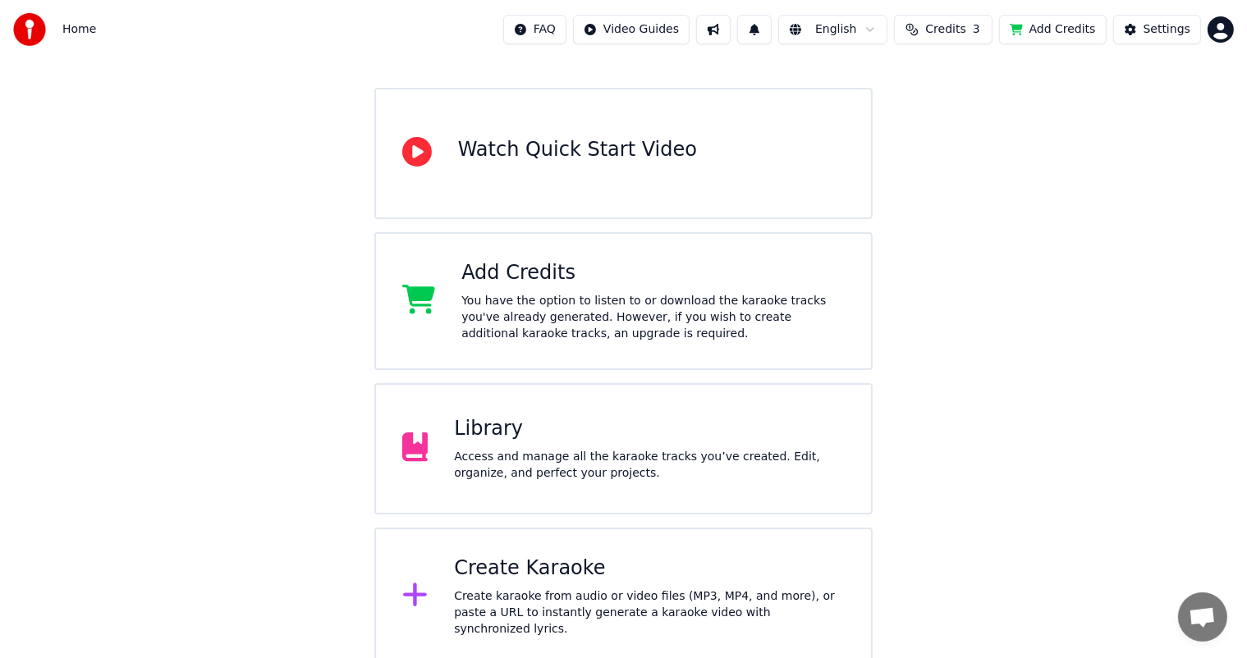
click at [535, 592] on div "Create karaoke from audio or video files (MP3, MP4, and more), or paste a URL t…" at bounding box center [649, 612] width 391 height 49
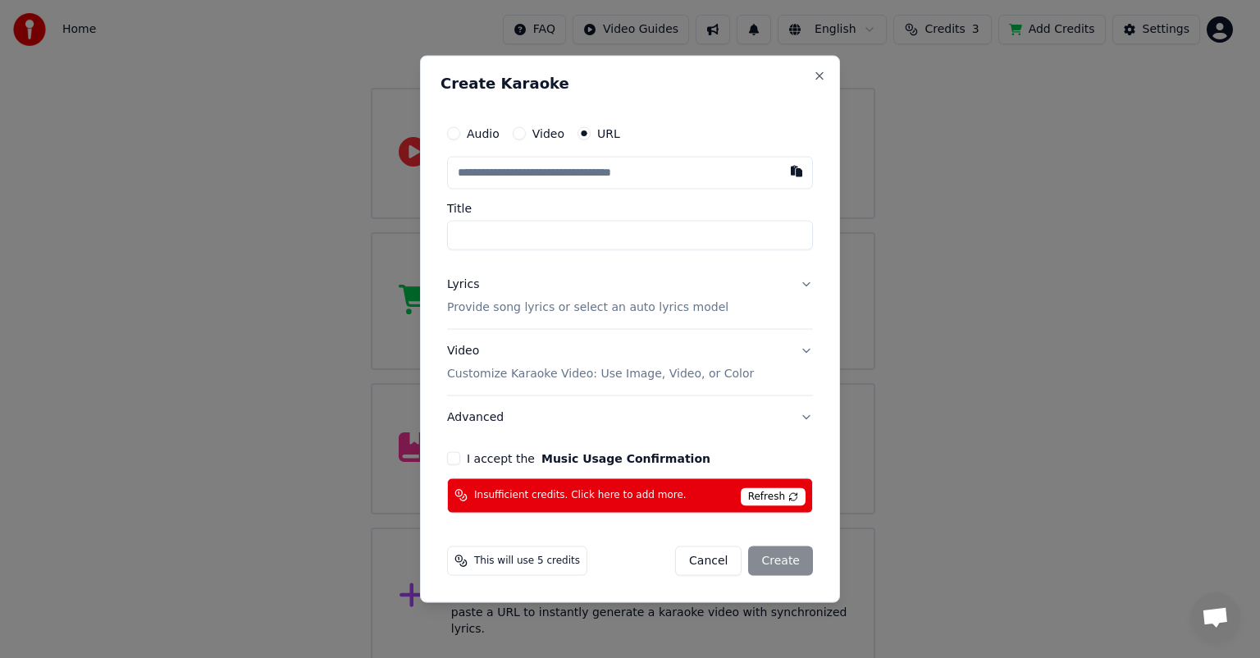
click at [766, 496] on span "Refresh" at bounding box center [773, 496] width 65 height 18
click at [824, 79] on button "Close" at bounding box center [819, 76] width 13 height 13
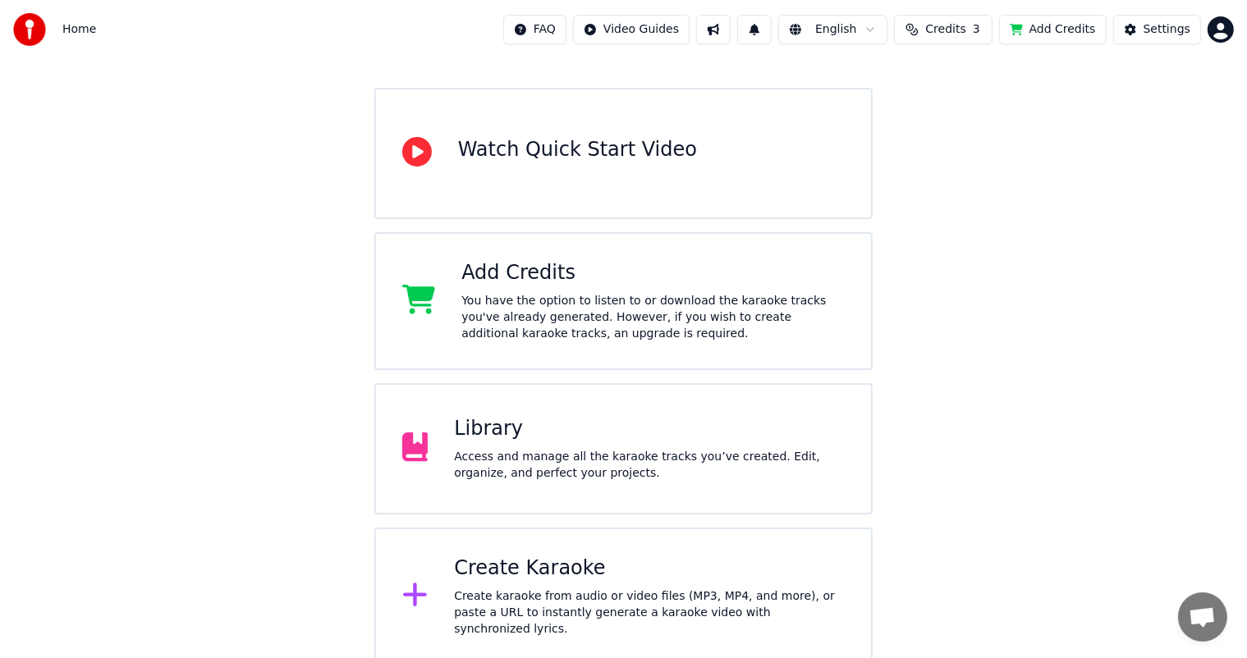
click at [963, 26] on span "Credits" at bounding box center [945, 29] width 40 height 16
